Goal: Check status

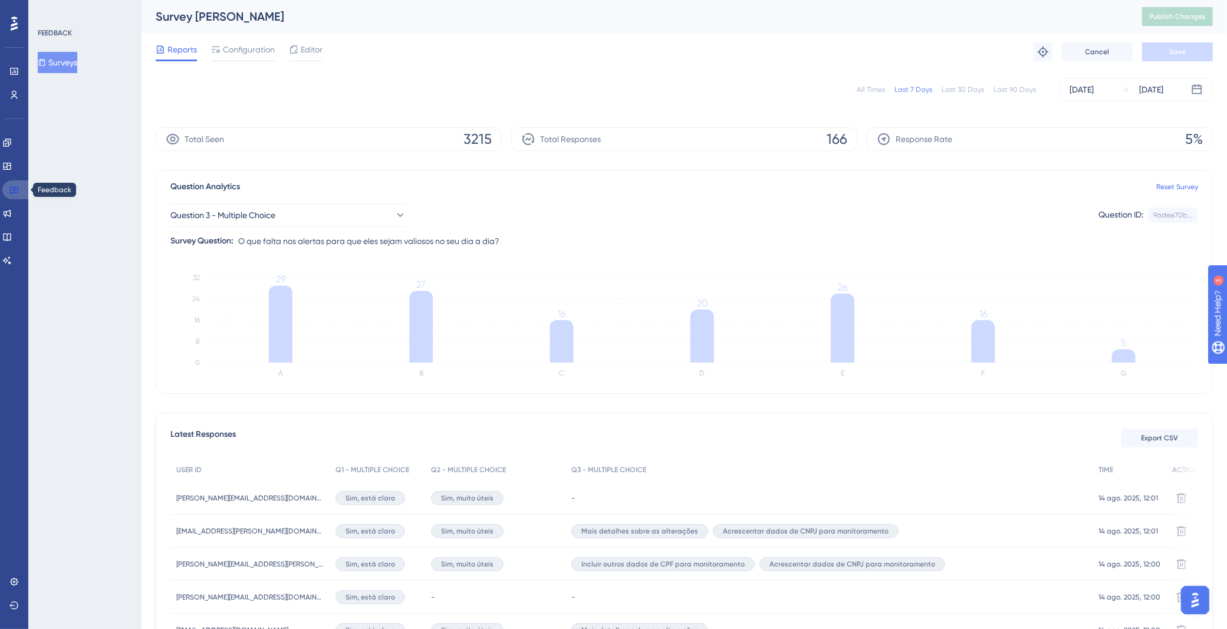
click at [19, 192] on link at bounding box center [16, 189] width 28 height 19
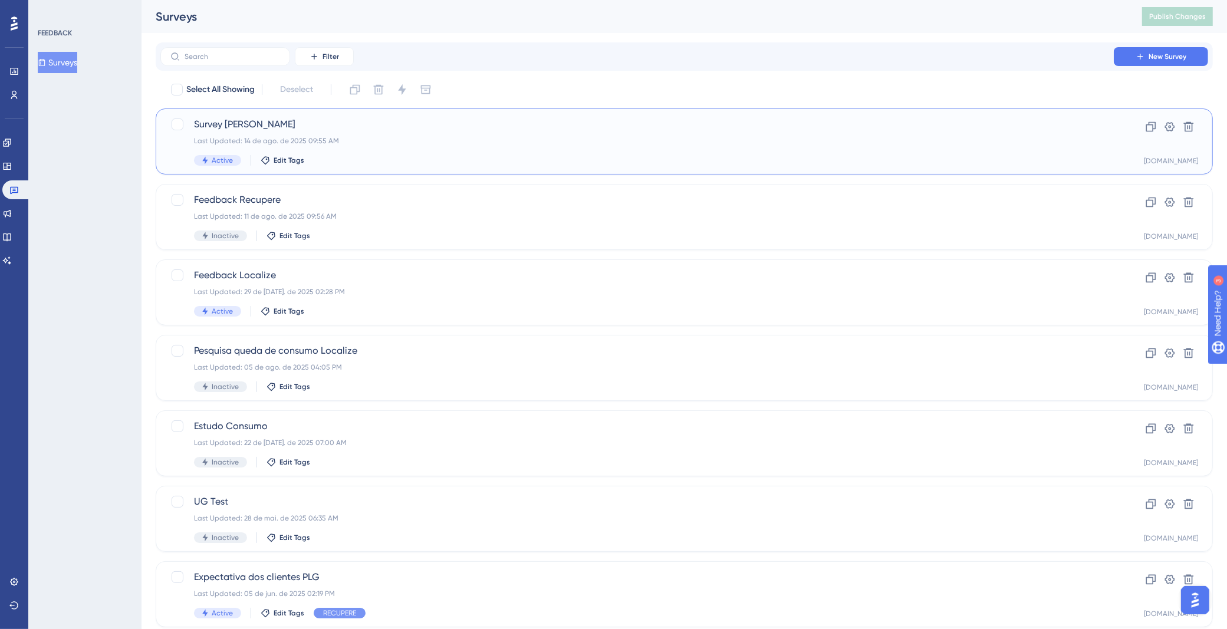
click at [370, 145] on div "Last Updated: 14 de ago. de 2025 09:55 AM" at bounding box center [637, 140] width 886 height 9
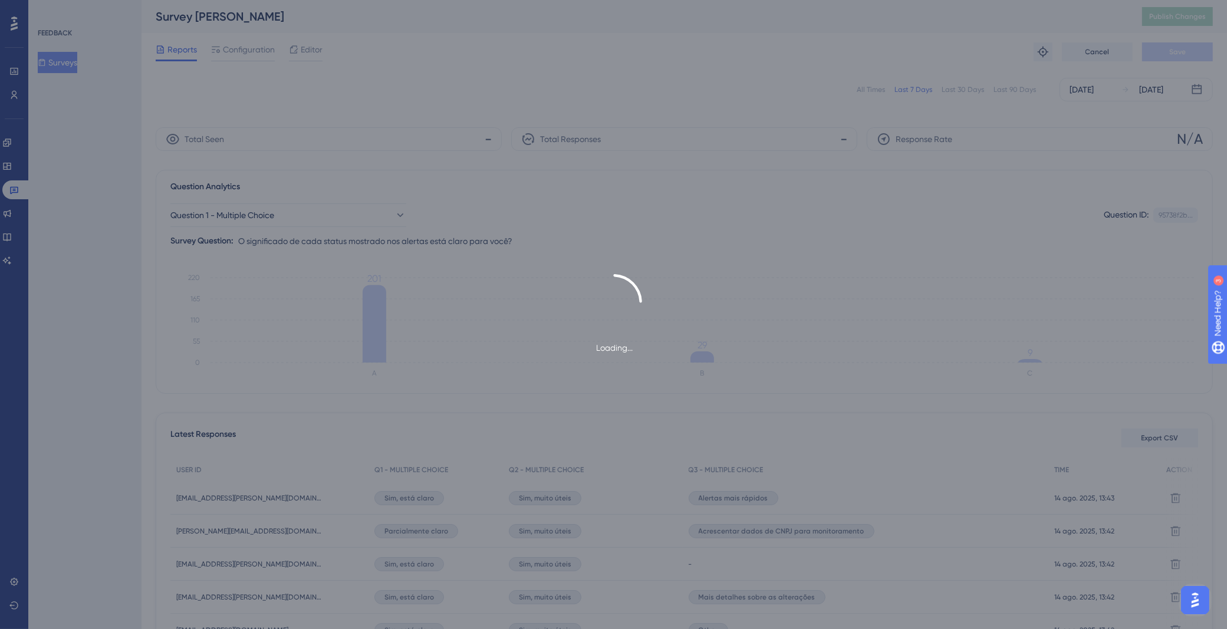
click at [397, 115] on div "Loading..." at bounding box center [613, 314] width 1227 height 629
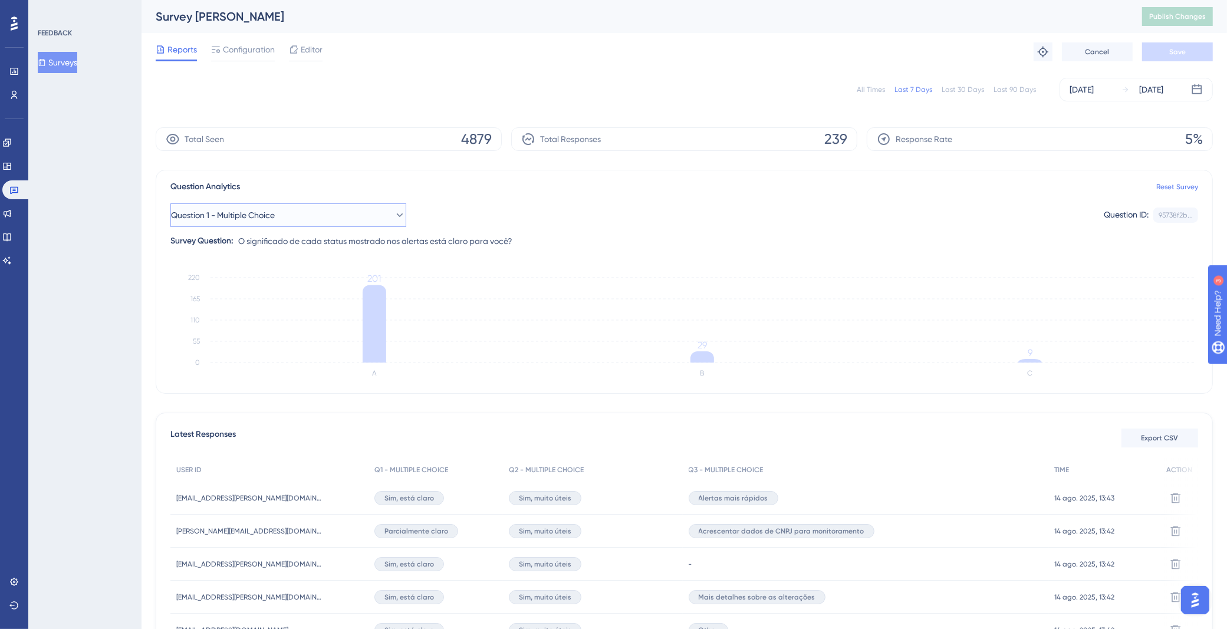
click at [394, 213] on icon at bounding box center [400, 215] width 12 height 12
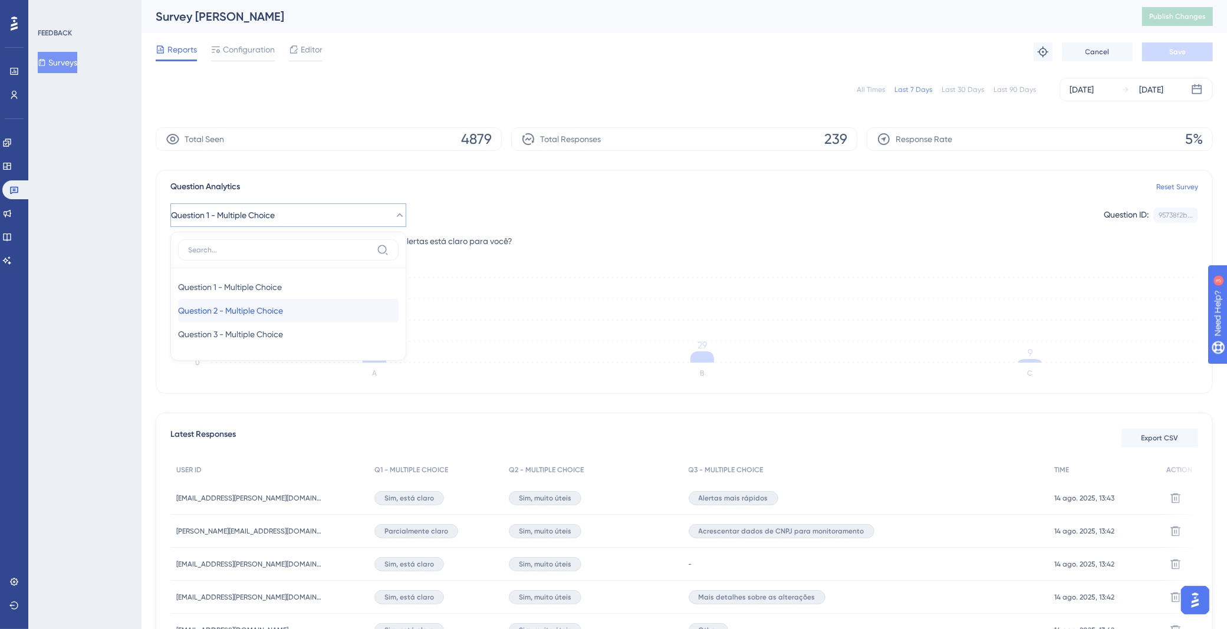
click at [283, 305] on span "Question 2 - Multiple Choice" at bounding box center [230, 311] width 105 height 14
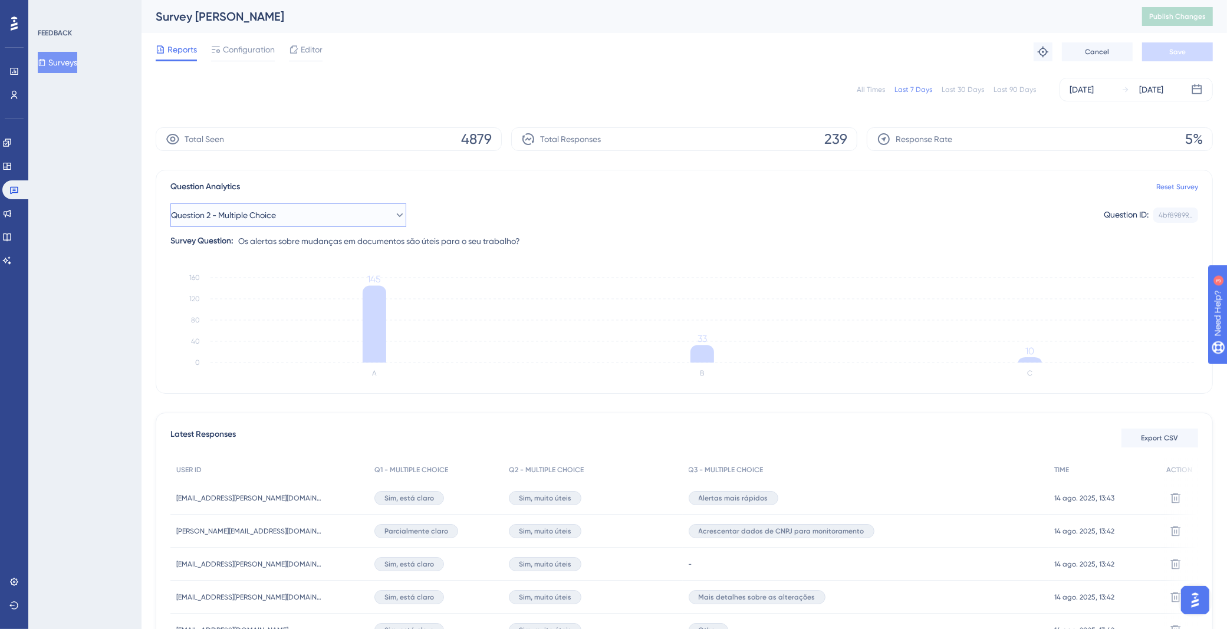
click at [383, 214] on button "Question 2 - Multiple Choice" at bounding box center [288, 215] width 236 height 24
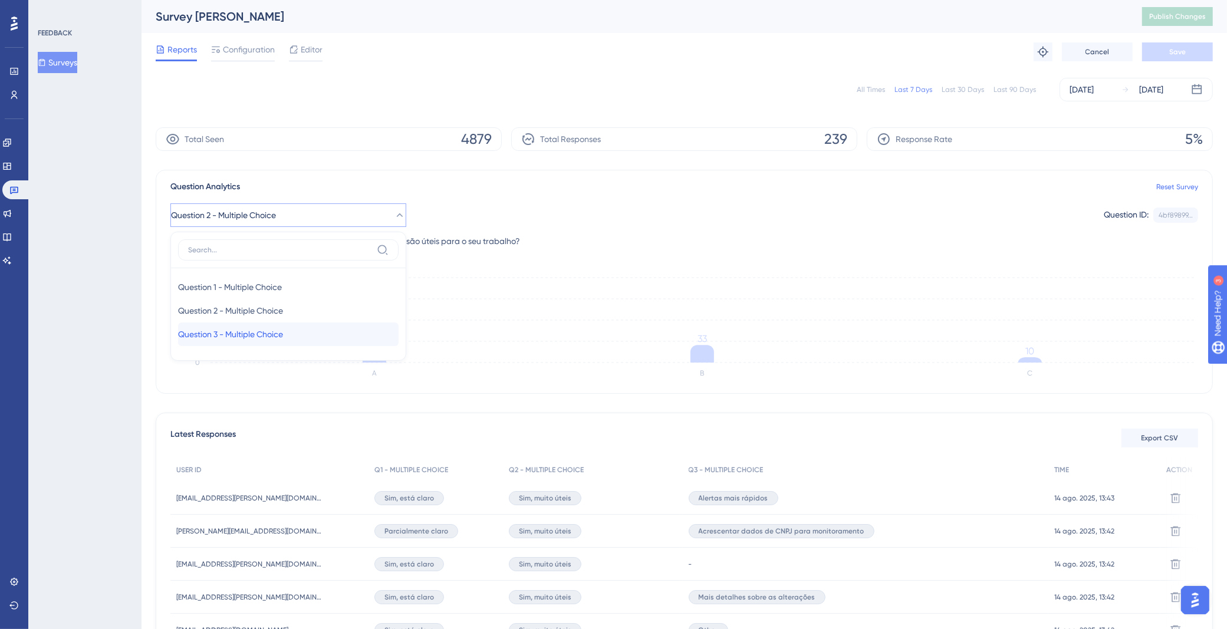
click at [301, 330] on div "Question 3 - Multiple Choice Question 3 - Multiple Choice" at bounding box center [288, 335] width 221 height 24
